Goal: Find specific page/section: Find specific page/section

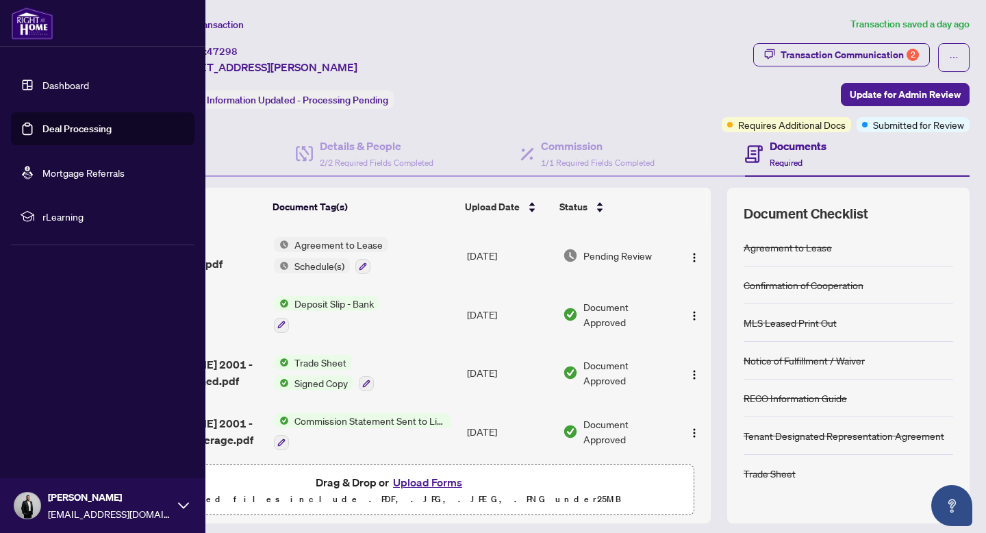
click at [56, 123] on link "Deal Processing" at bounding box center [76, 129] width 69 height 12
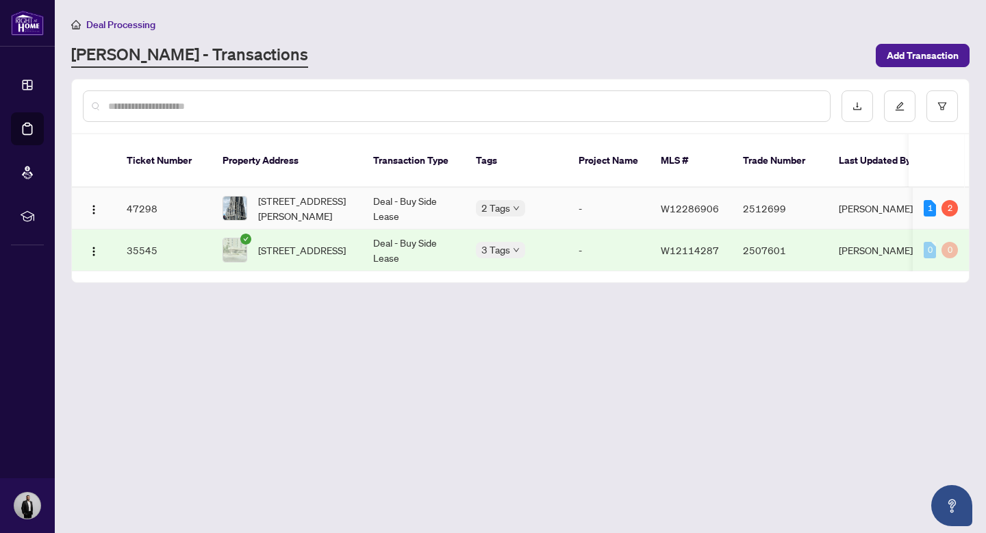
click at [149, 198] on td "47298" at bounding box center [164, 209] width 96 height 42
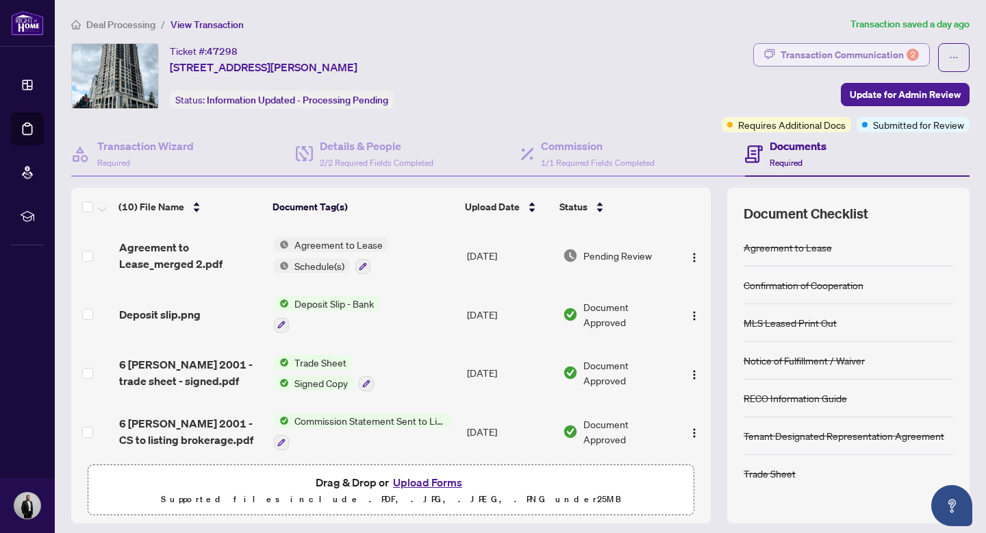
click at [903, 55] on div "Transaction Communication 2" at bounding box center [850, 55] width 138 height 22
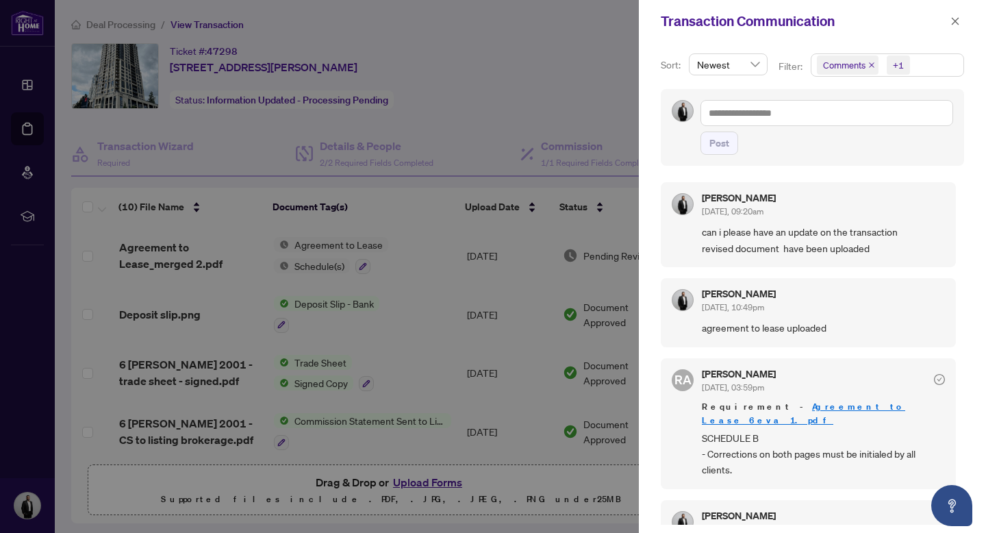
click at [873, 64] on icon "close" at bounding box center [871, 65] width 7 height 7
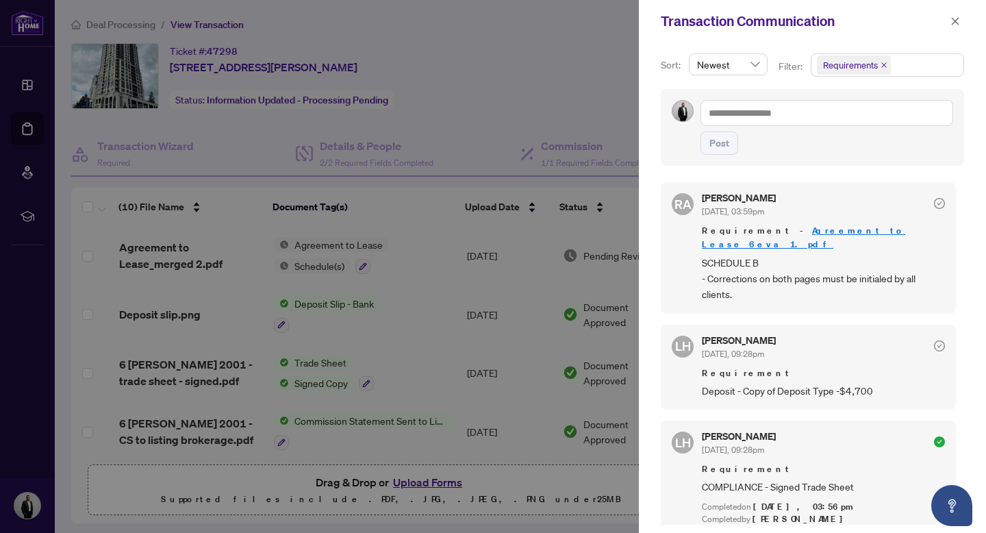
click at [882, 64] on icon "close" at bounding box center [884, 64] width 5 height 5
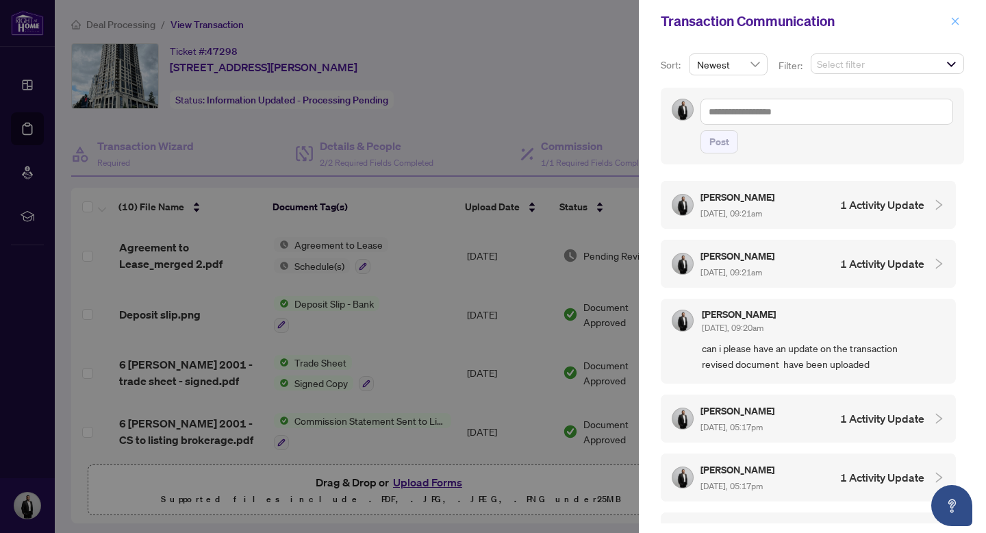
click at [956, 21] on icon "close" at bounding box center [956, 21] width 10 height 10
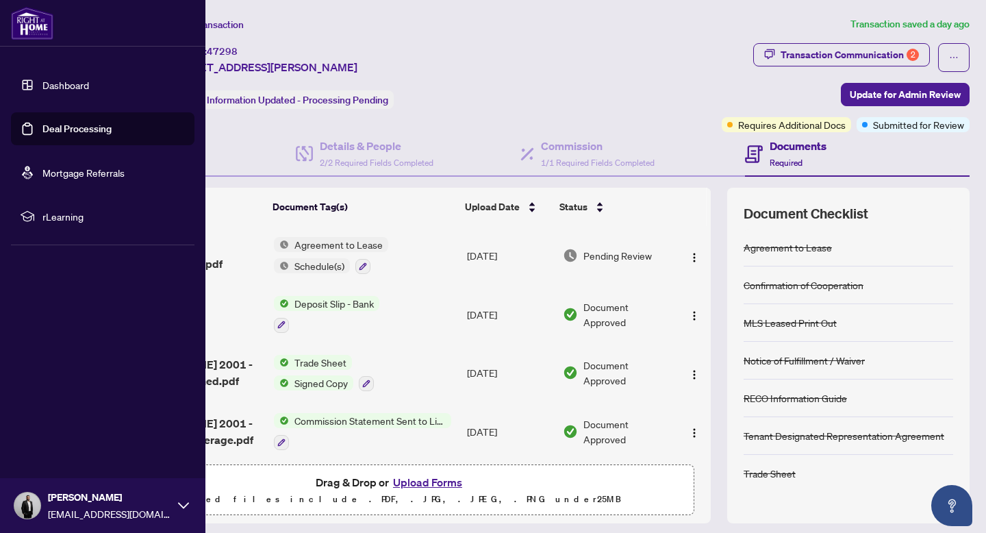
click at [42, 134] on link "Deal Processing" at bounding box center [76, 129] width 69 height 12
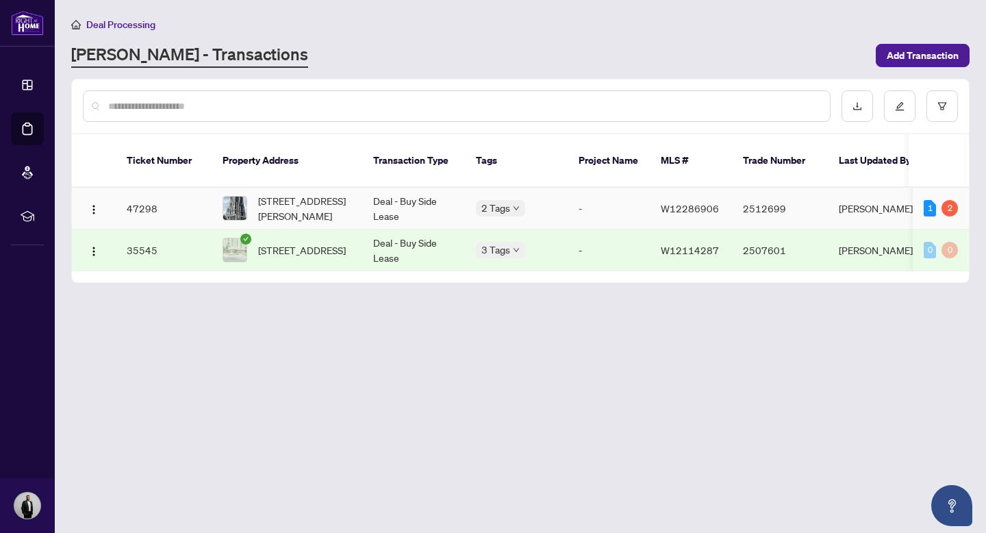
click at [157, 196] on td "47298" at bounding box center [164, 209] width 96 height 42
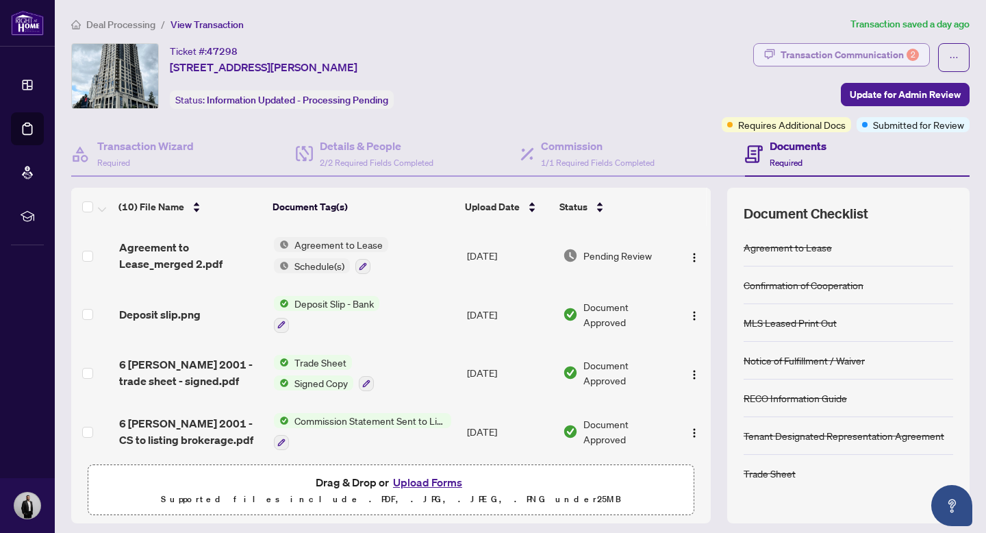
click at [871, 53] on div "Transaction Communication 2" at bounding box center [850, 55] width 138 height 22
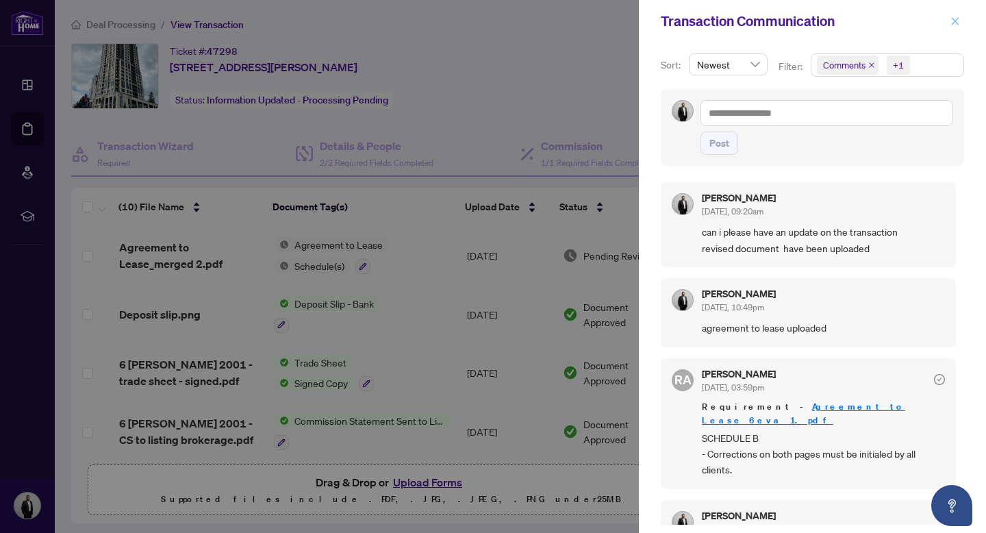
click at [958, 23] on icon "close" at bounding box center [956, 21] width 10 height 10
